Goal: Transaction & Acquisition: Purchase product/service

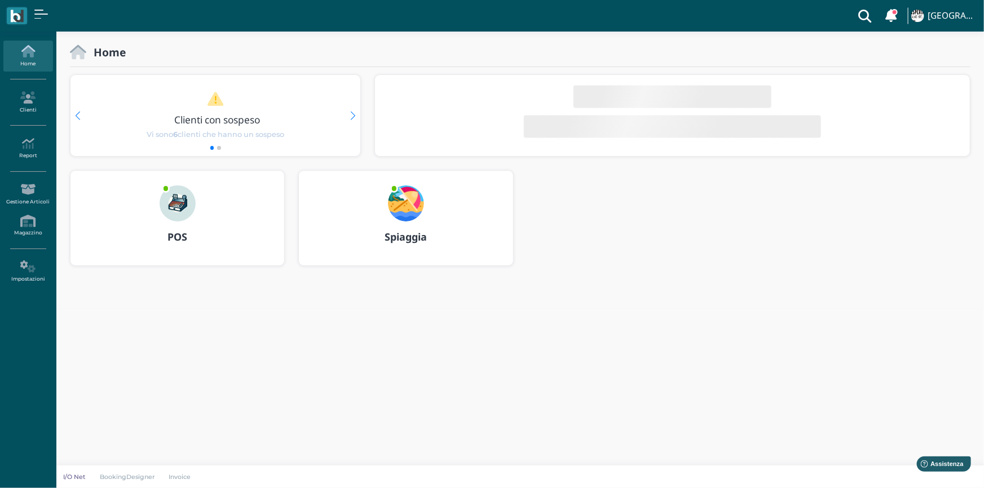
click at [186, 195] on img at bounding box center [178, 204] width 36 height 36
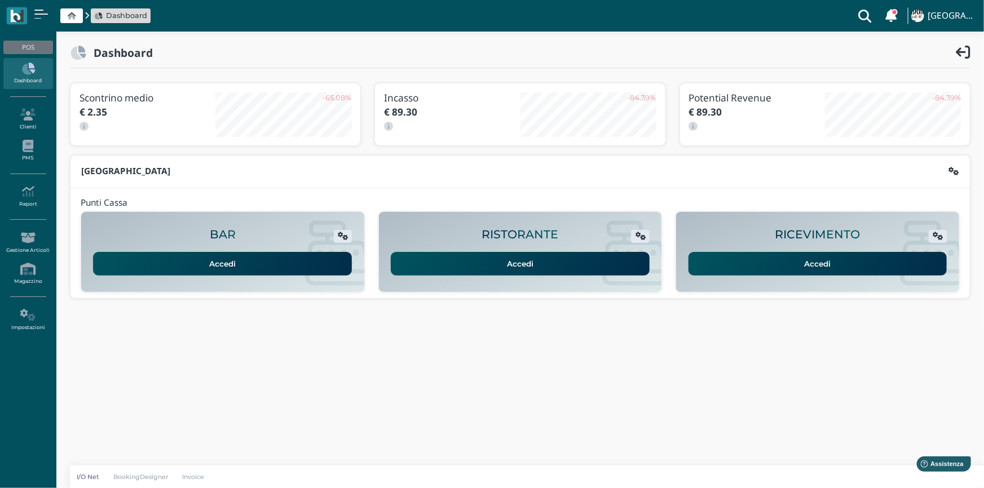
click at [737, 262] on link "Accedi" at bounding box center [818, 264] width 259 height 24
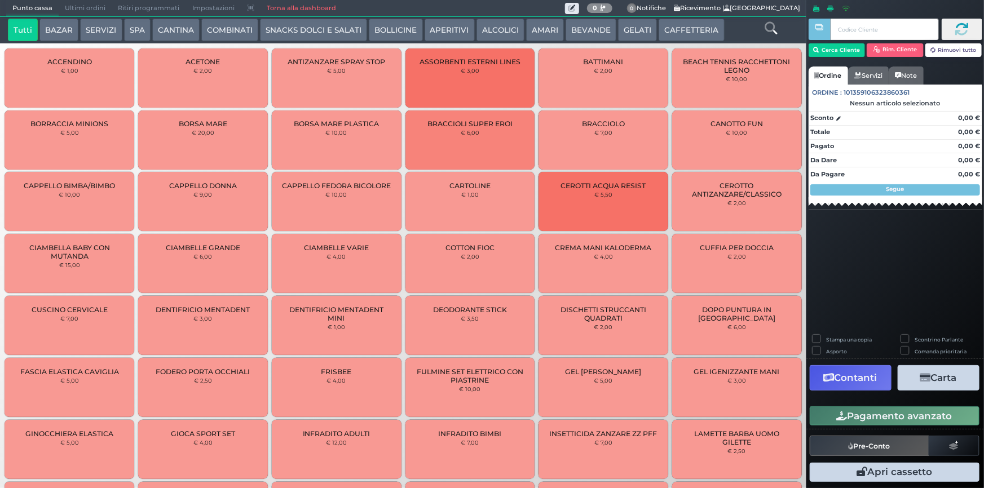
click at [104, 27] on button "SERVIZI" at bounding box center [101, 30] width 42 height 23
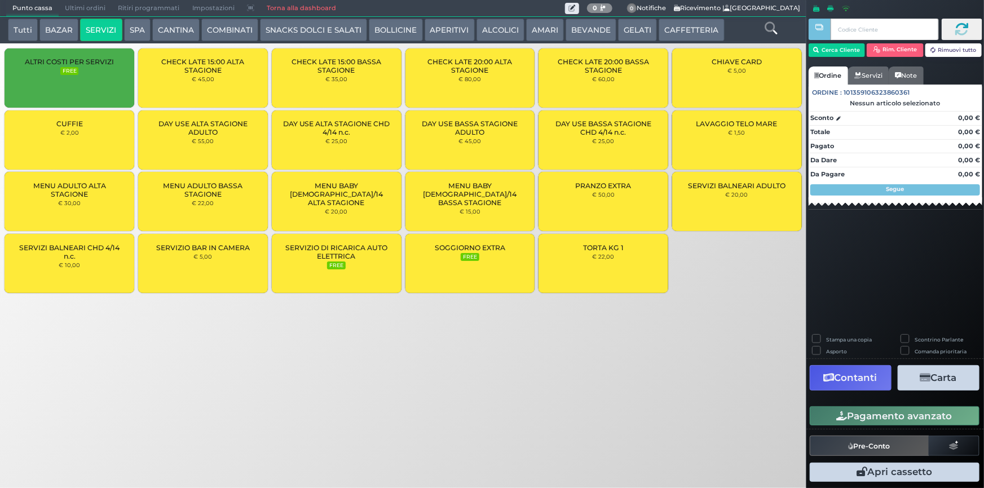
click at [66, 134] on small "€ 2,00" at bounding box center [69, 132] width 19 height 7
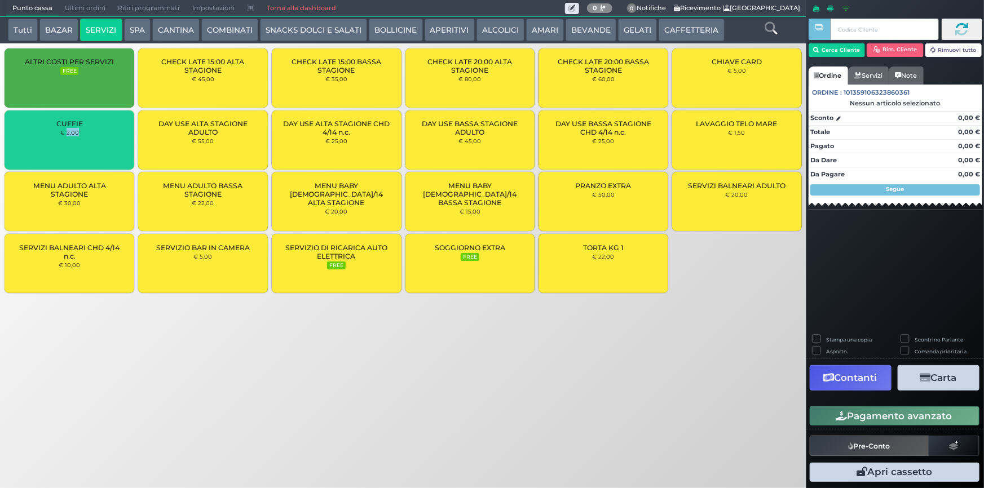
click at [66, 134] on small "€ 2,00" at bounding box center [69, 132] width 19 height 7
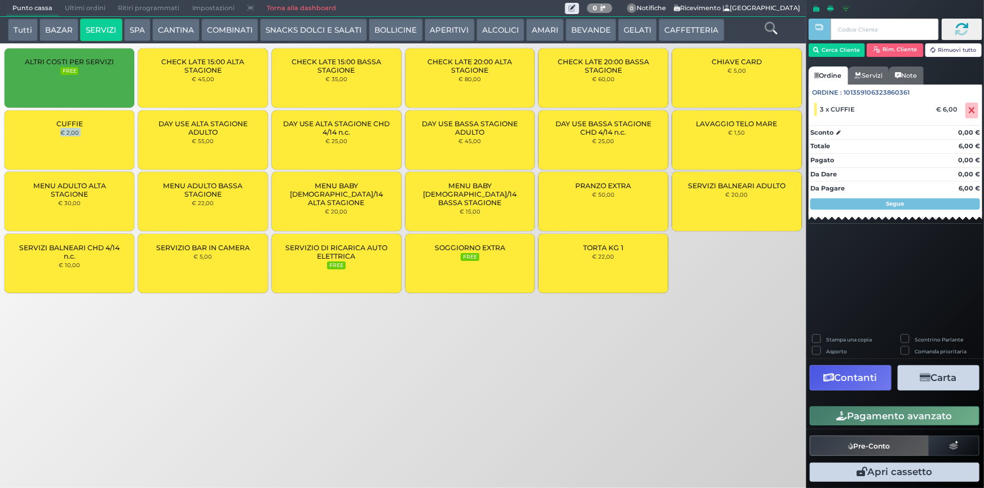
click at [893, 412] on button "Pagamento avanzato" at bounding box center [895, 416] width 170 height 19
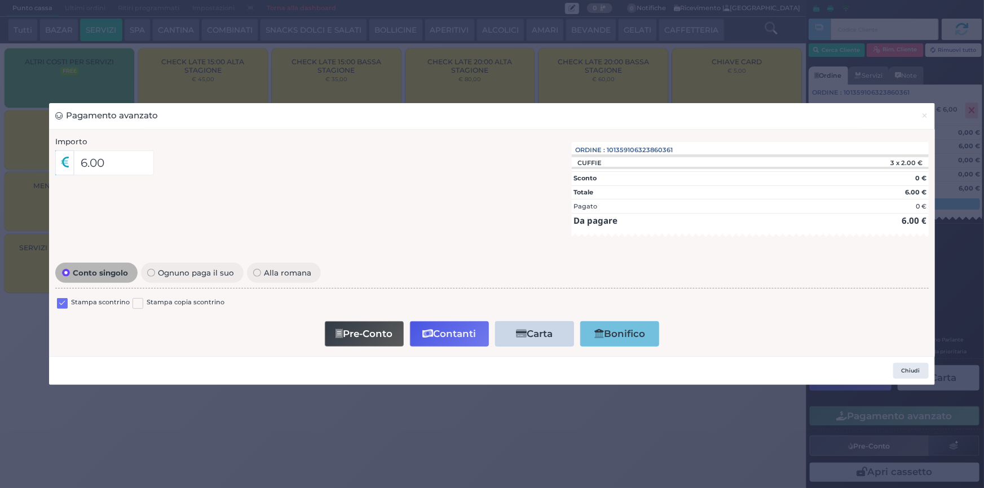
click at [64, 303] on label at bounding box center [62, 303] width 11 height 11
click at [0, 0] on input "checkbox" at bounding box center [0, 0] width 0 height 0
click at [433, 333] on button "Contanti" at bounding box center [449, 333] width 79 height 25
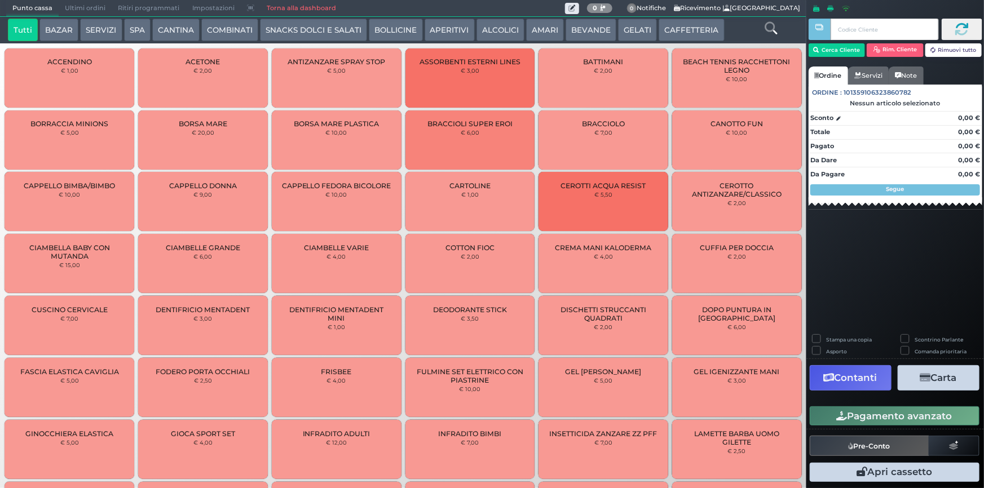
click at [105, 4] on span "Ultimi ordini" at bounding box center [85, 9] width 53 height 16
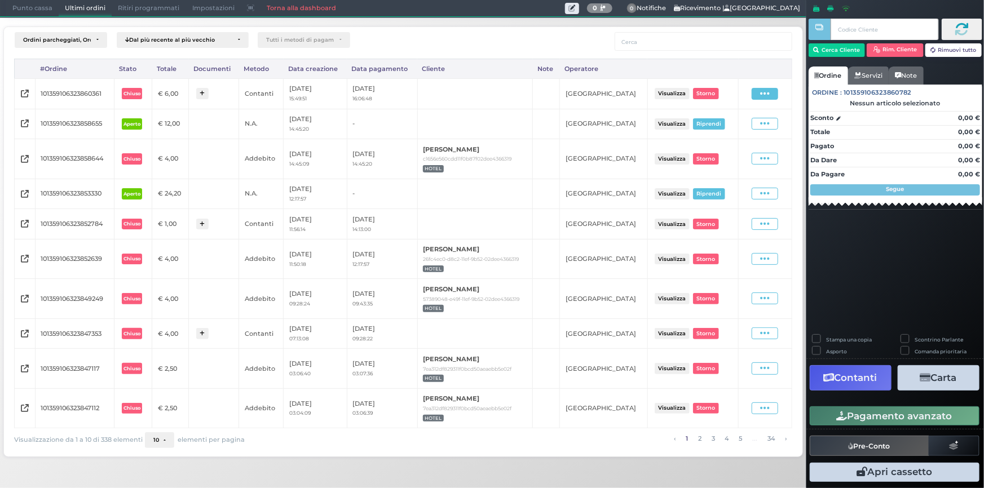
drag, startPoint x: 771, startPoint y: 96, endPoint x: 763, endPoint y: 111, distance: 16.7
click at [770, 96] on span at bounding box center [765, 94] width 27 height 12
click at [753, 126] on span "Ristampa Pre-Conto" at bounding box center [740, 126] width 46 height 19
click at [28, 11] on span "Punto cassa" at bounding box center [32, 9] width 52 height 16
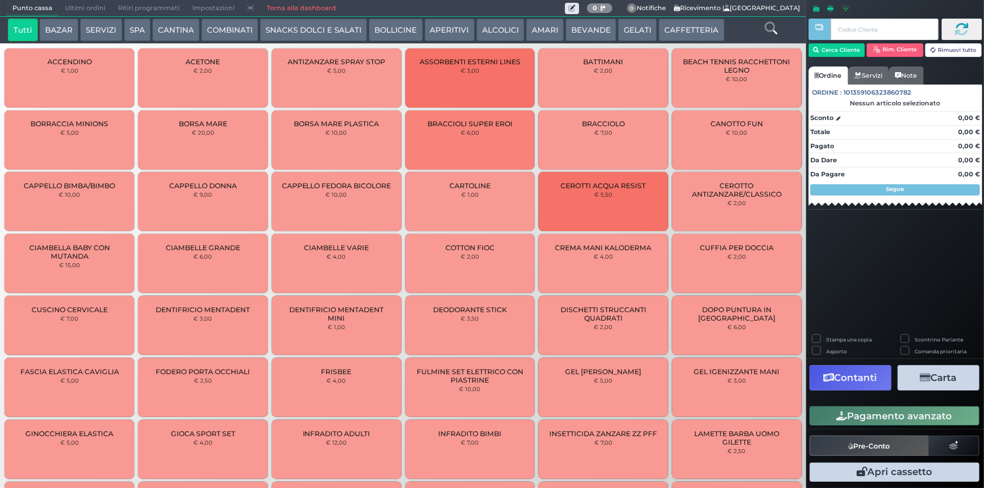
click at [68, 39] on button "BAZAR" at bounding box center [58, 30] width 39 height 23
click at [94, 41] on button "SERVIZI" at bounding box center [101, 30] width 42 height 23
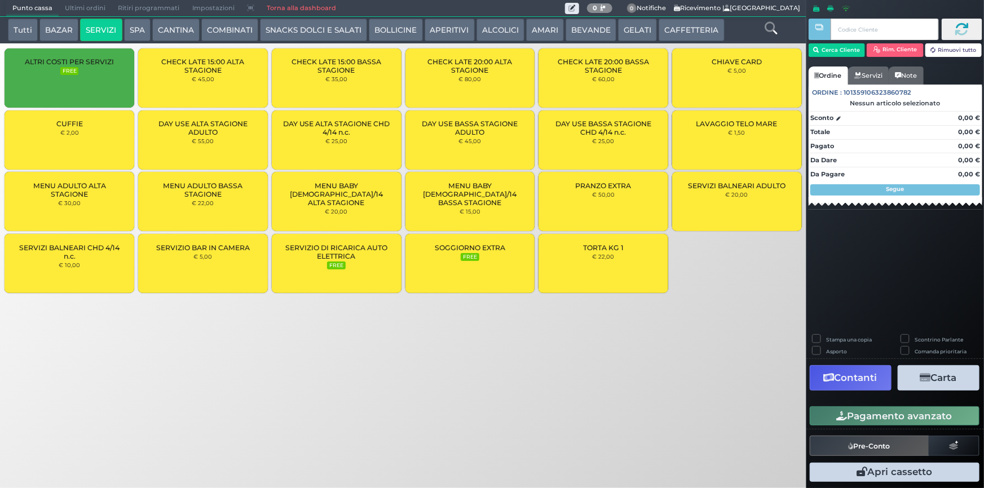
click at [98, 124] on div "CUFFIE € 2,00" at bounding box center [70, 140] width 130 height 59
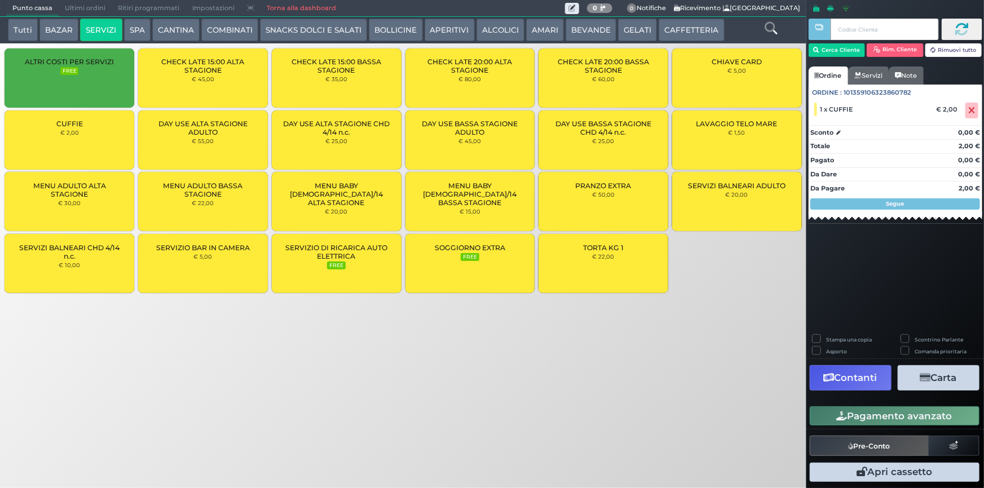
drag, startPoint x: 877, startPoint y: 417, endPoint x: 932, endPoint y: 421, distance: 54.8
click at [932, 421] on button "Pagamento avanzato" at bounding box center [895, 416] width 170 height 19
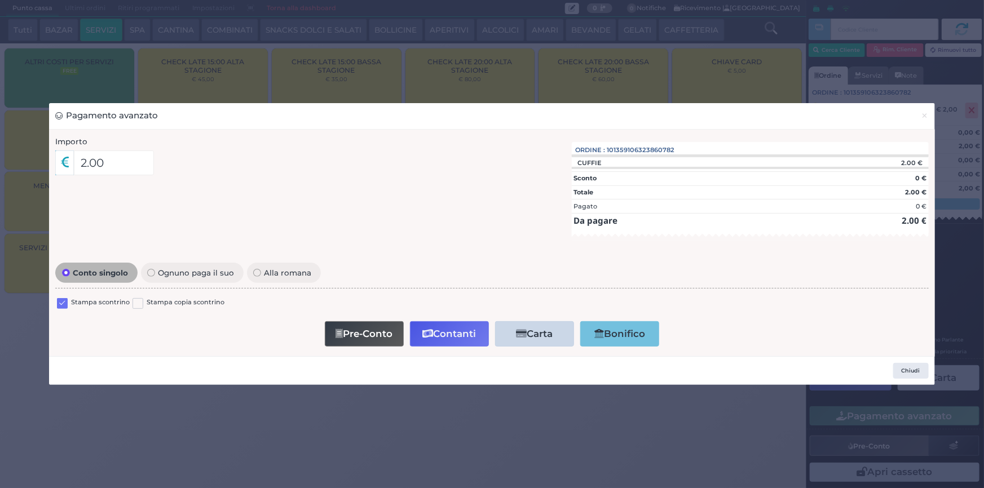
click at [63, 305] on label at bounding box center [62, 303] width 11 height 11
click at [0, 0] on input "checkbox" at bounding box center [0, 0] width 0 height 0
click at [449, 332] on button "Contanti" at bounding box center [449, 333] width 79 height 25
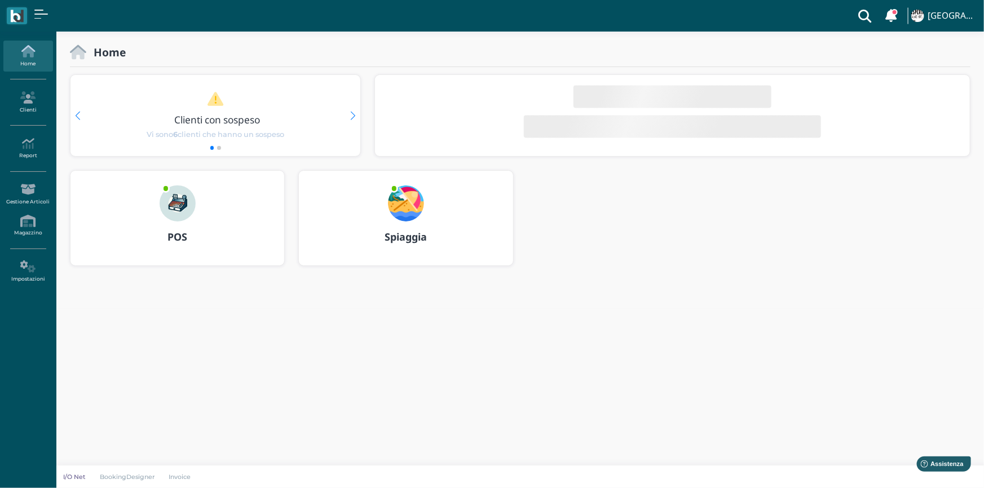
click at [410, 214] on img at bounding box center [406, 204] width 36 height 36
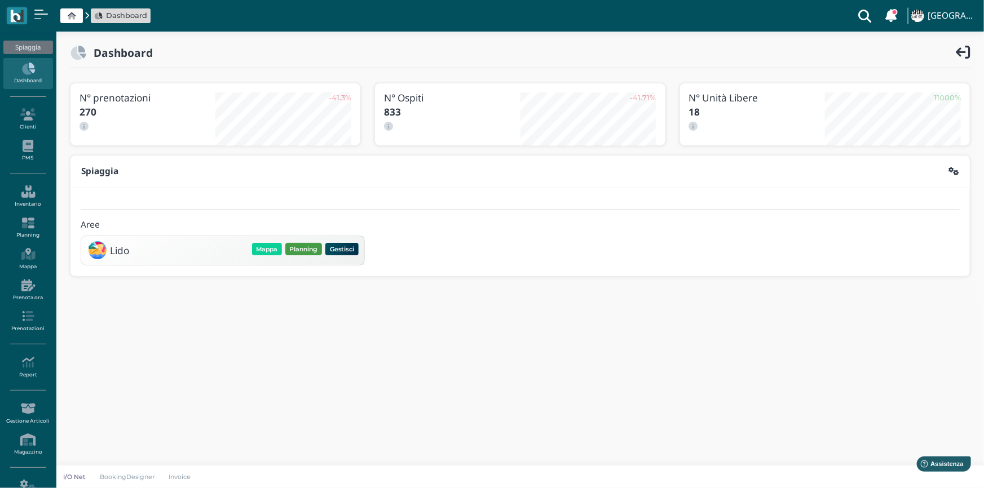
click at [305, 249] on button "Planning" at bounding box center [303, 249] width 37 height 12
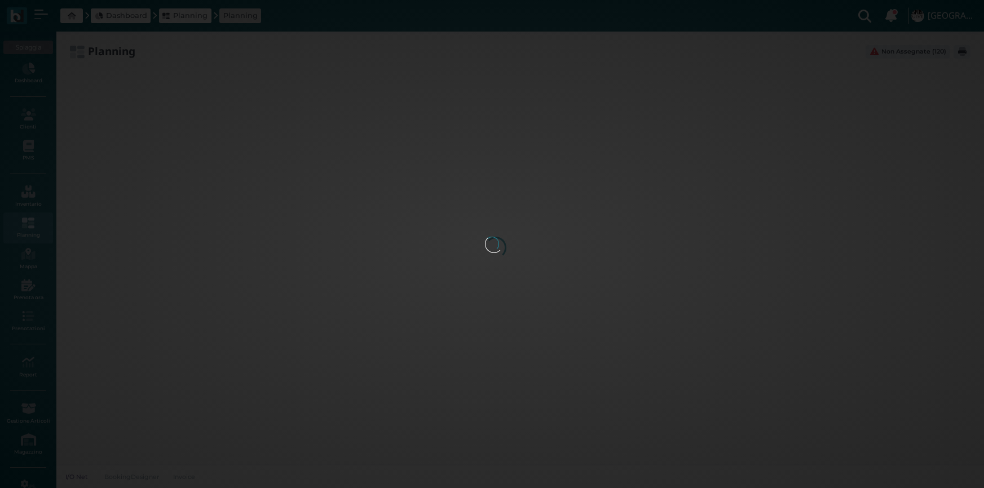
type input "2.8"
type input "55"
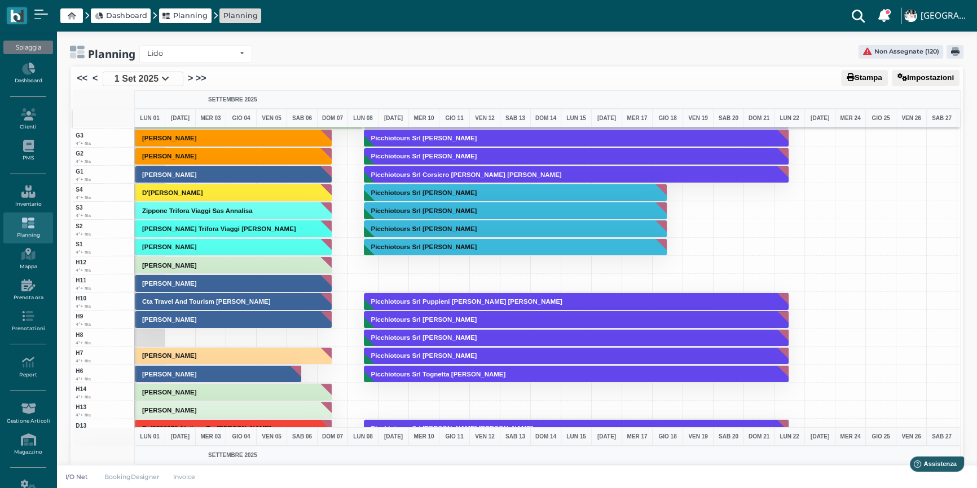
scroll to position [2651, 0]
